Goal: Check status: Check status

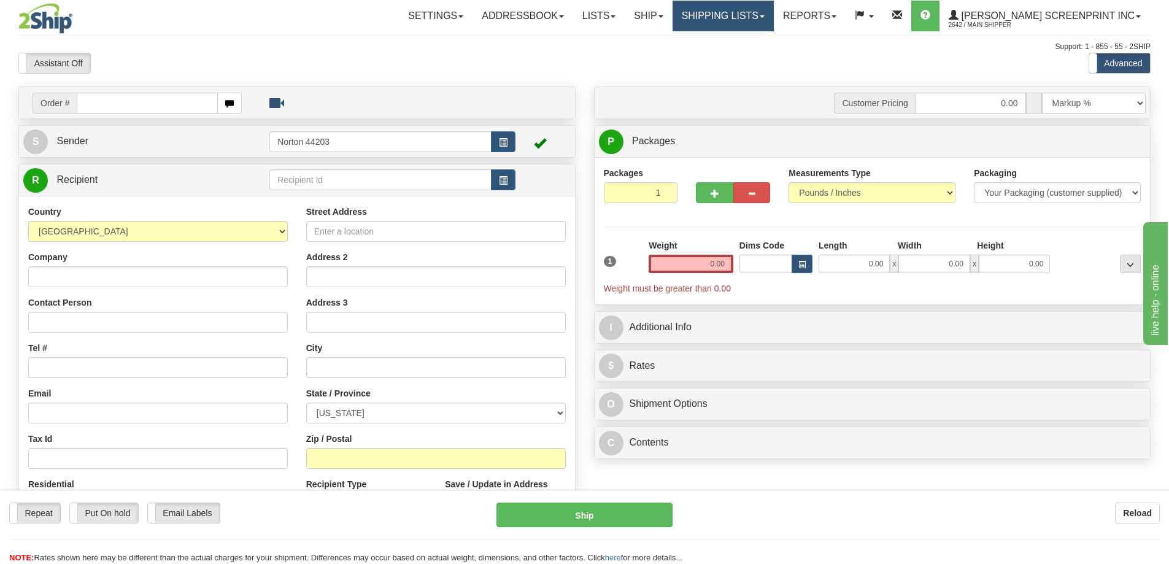
click at [767, 16] on link "Shipping lists" at bounding box center [723, 16] width 101 height 31
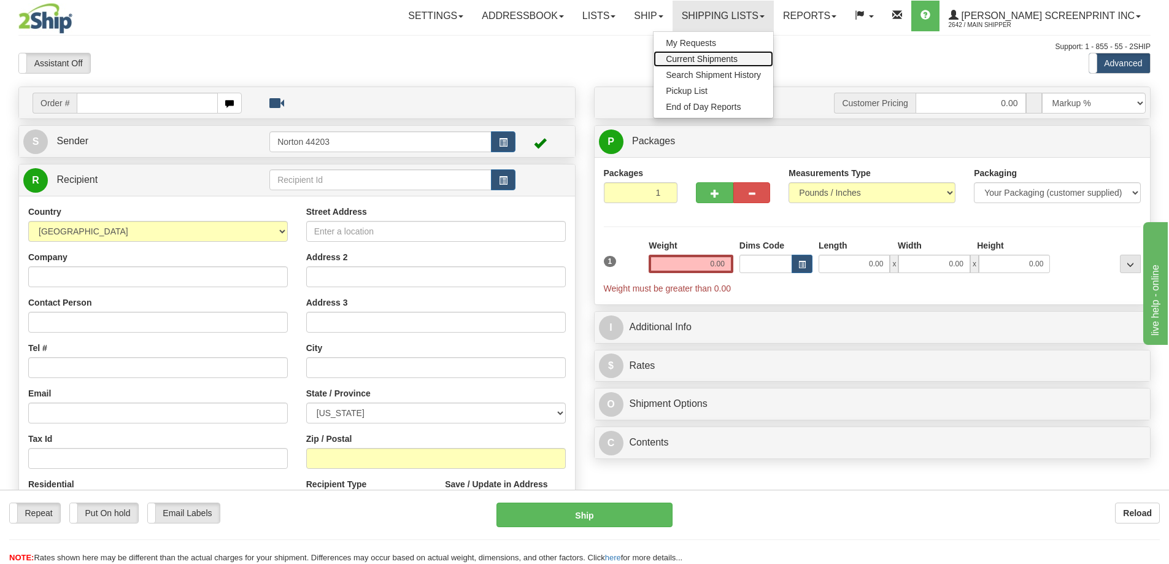
click at [738, 56] on span "Current Shipments" at bounding box center [702, 59] width 72 height 10
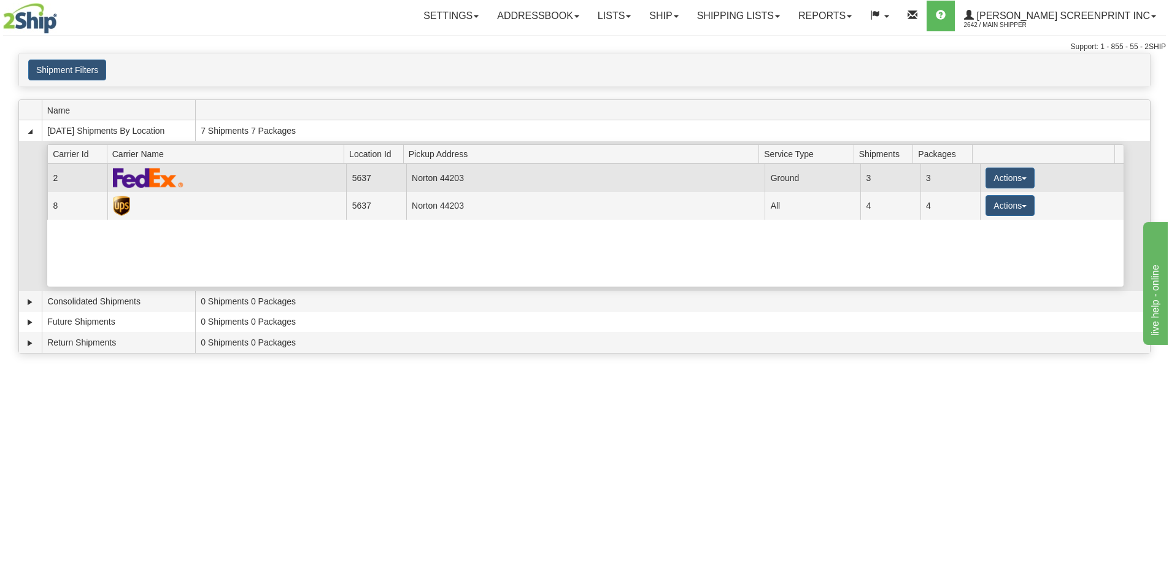
click at [501, 174] on td "Norton 44203" at bounding box center [585, 178] width 359 height 28
click at [1016, 174] on button "Actions" at bounding box center [1010, 178] width 49 height 21
click at [981, 201] on span "Details" at bounding box center [964, 200] width 33 height 9
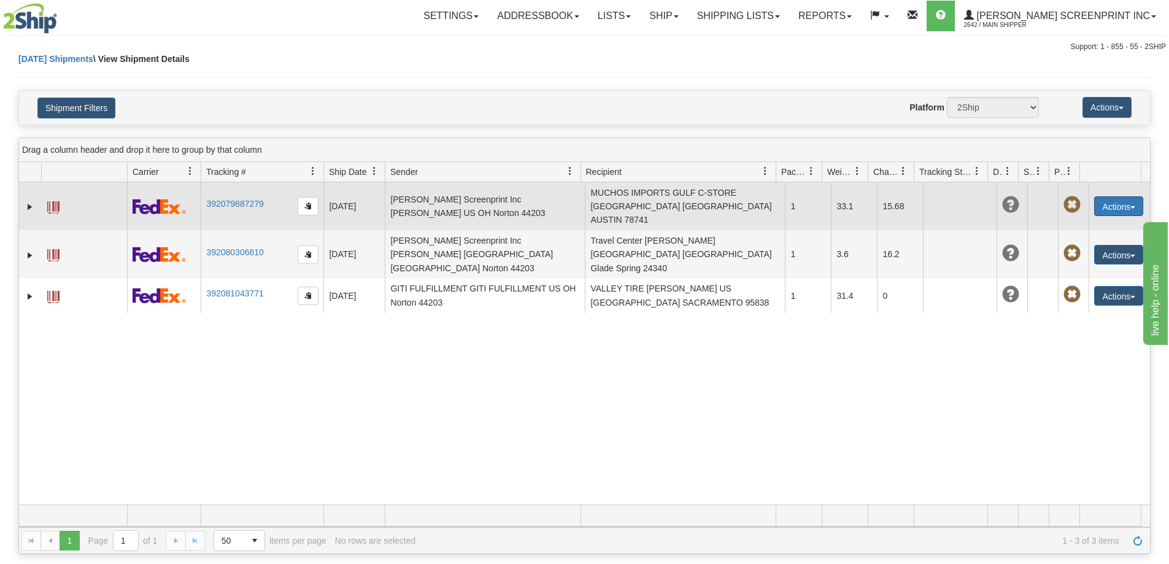
click at [1113, 206] on button "Actions" at bounding box center [1118, 206] width 49 height 20
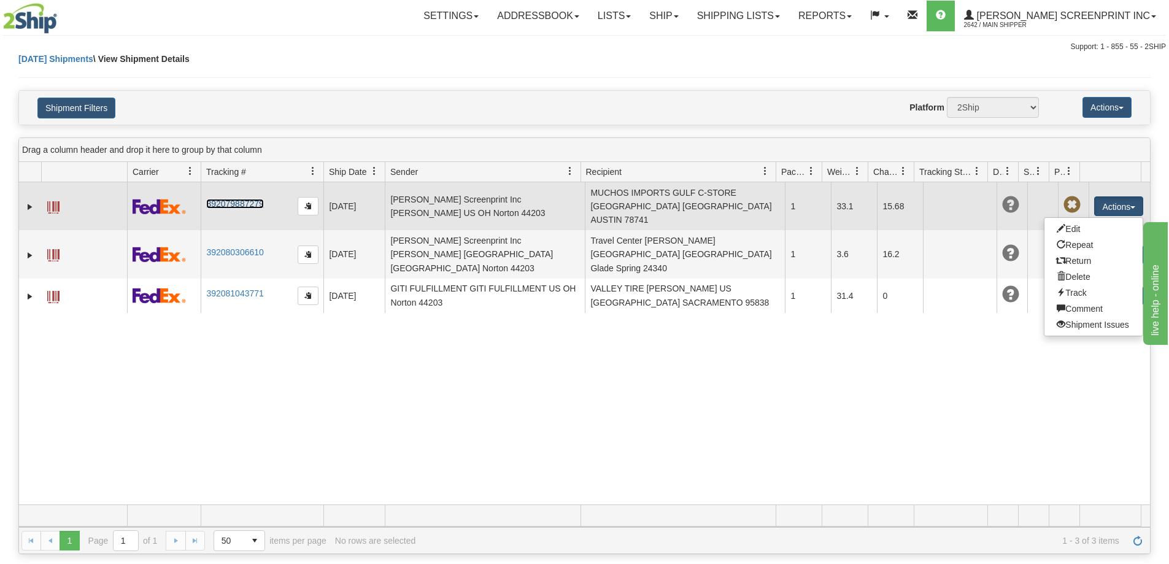
click at [249, 199] on link "392079887279" at bounding box center [234, 204] width 57 height 10
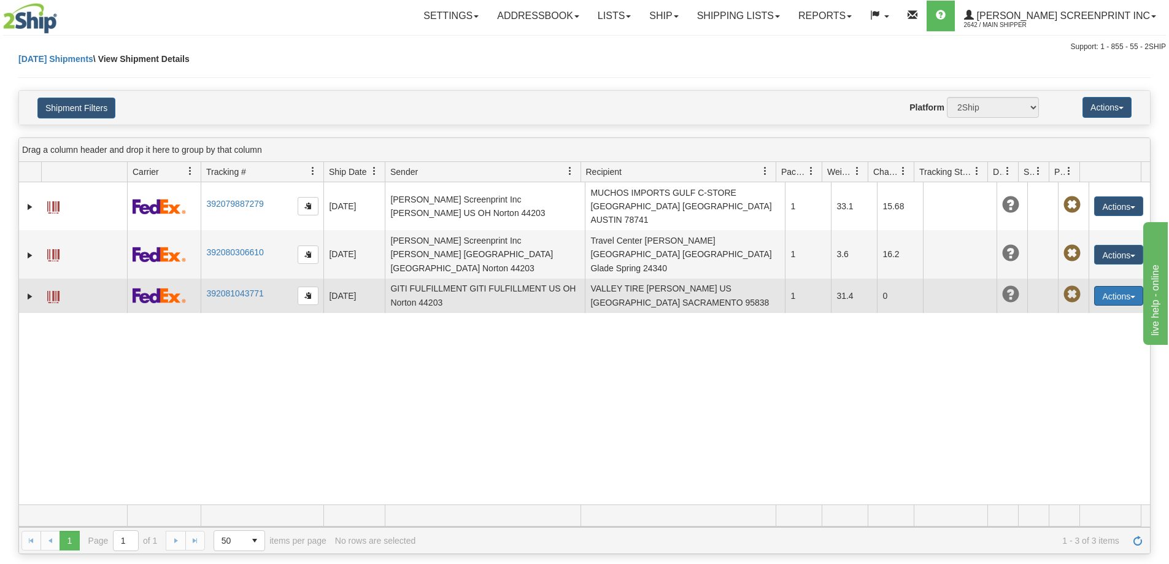
click at [1099, 286] on button "Actions" at bounding box center [1118, 296] width 49 height 20
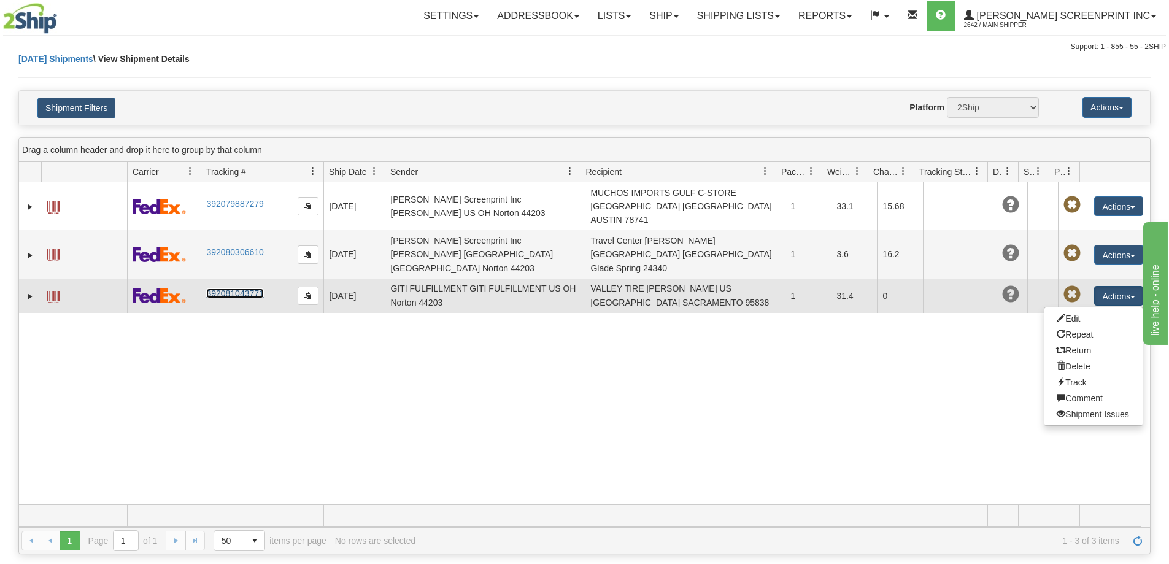
click at [231, 288] on link "392081043771" at bounding box center [234, 293] width 57 height 10
